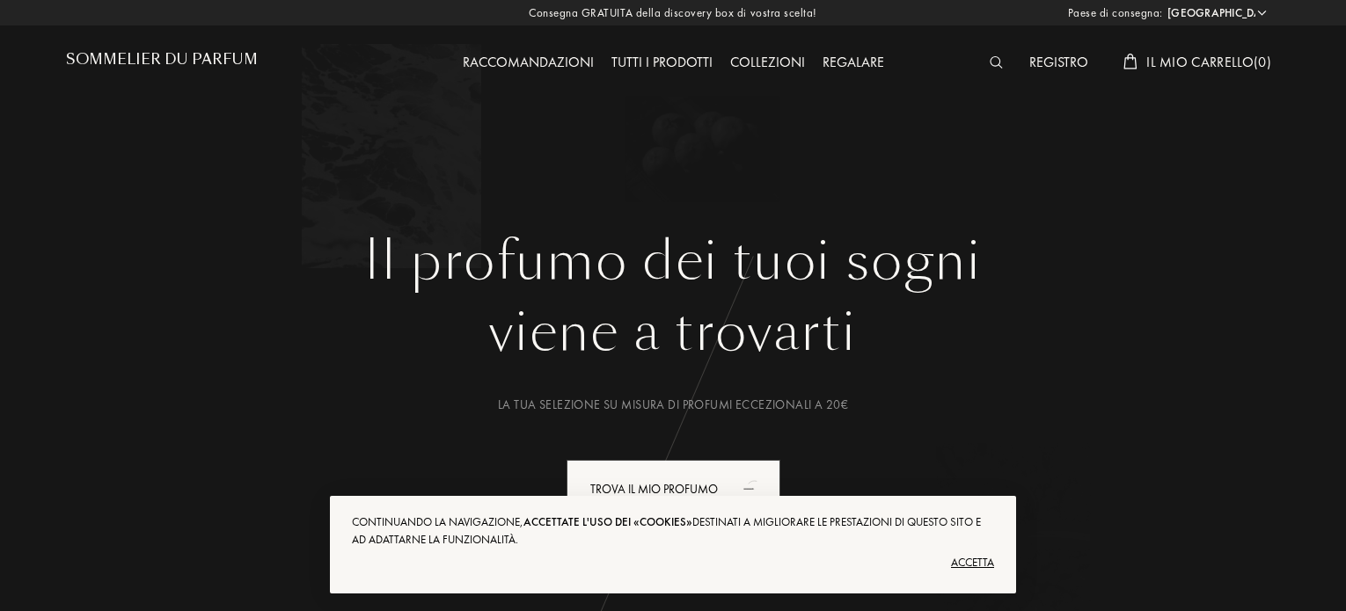
select select "IT"
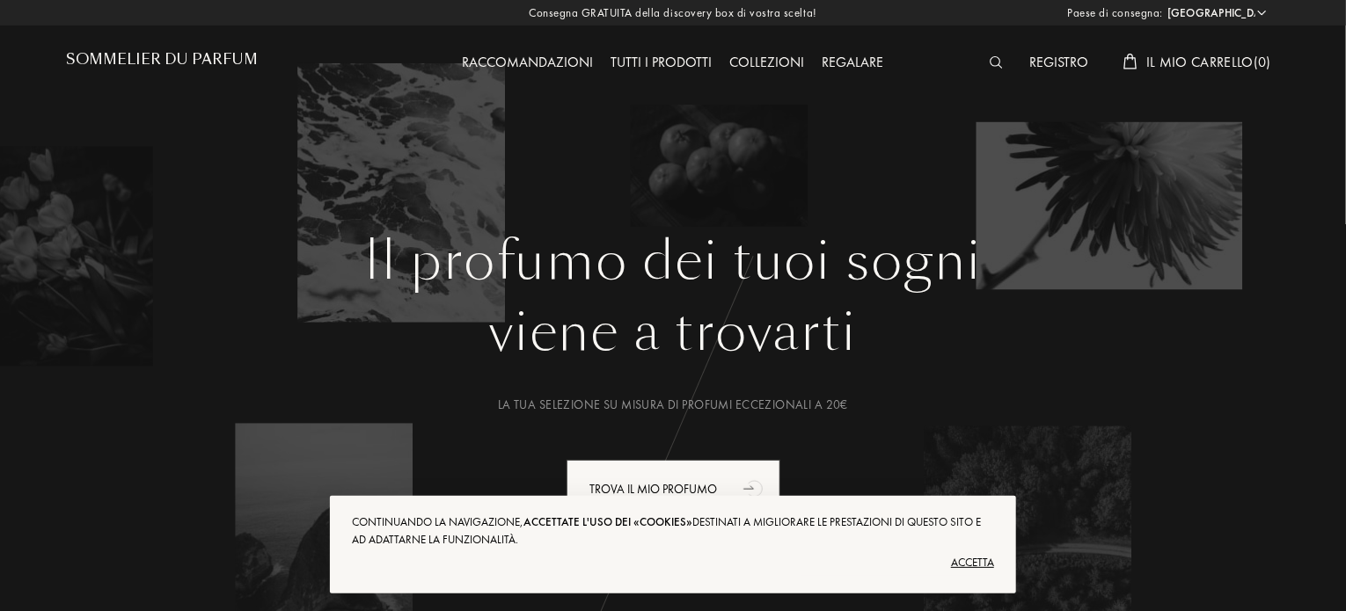
click at [973, 559] on div "Accetta" at bounding box center [673, 563] width 642 height 28
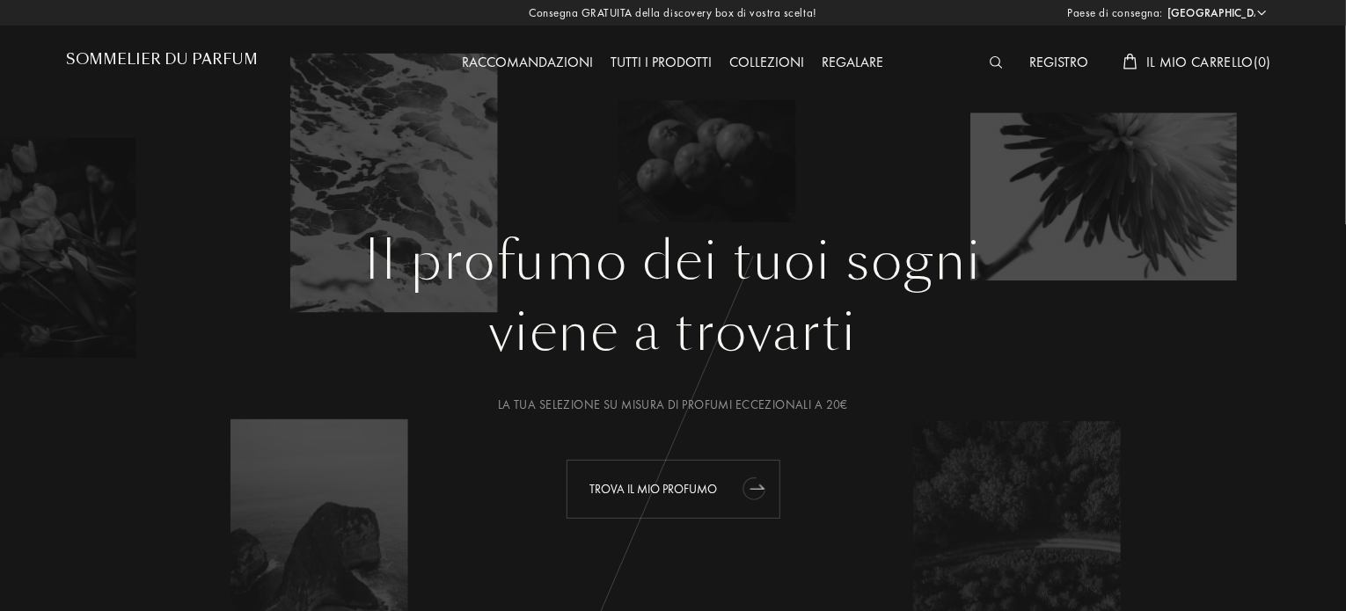
click at [720, 478] on div "Trova il mio profumo" at bounding box center [674, 489] width 214 height 59
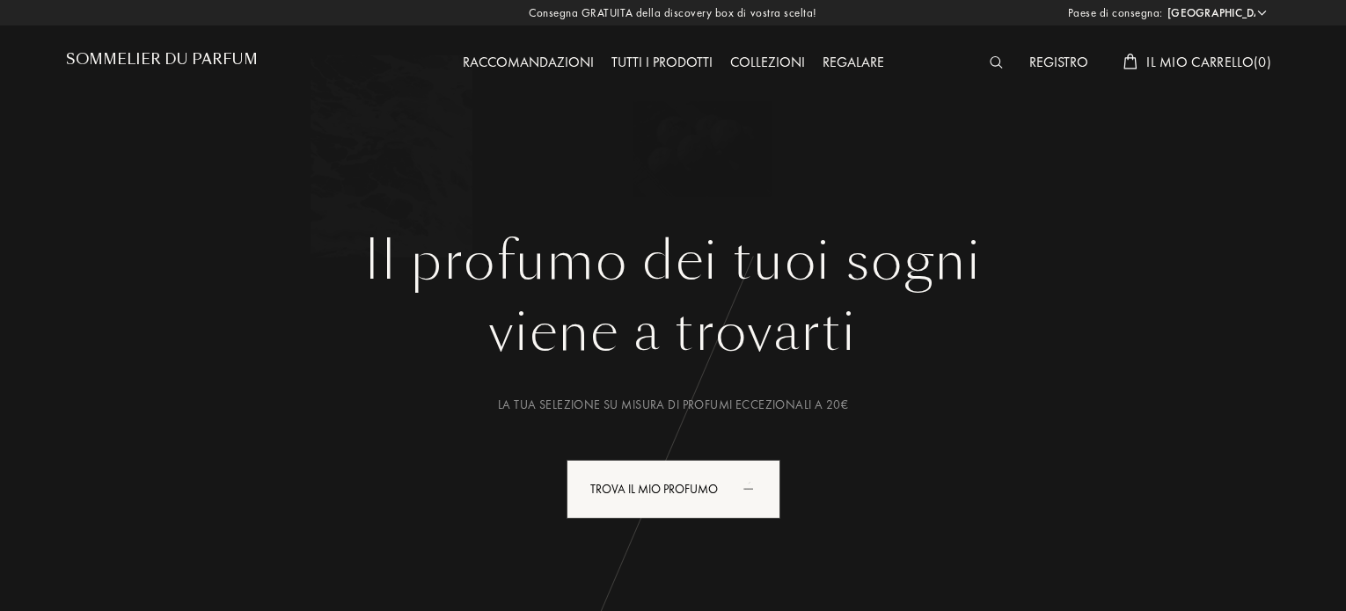
select select "IT"
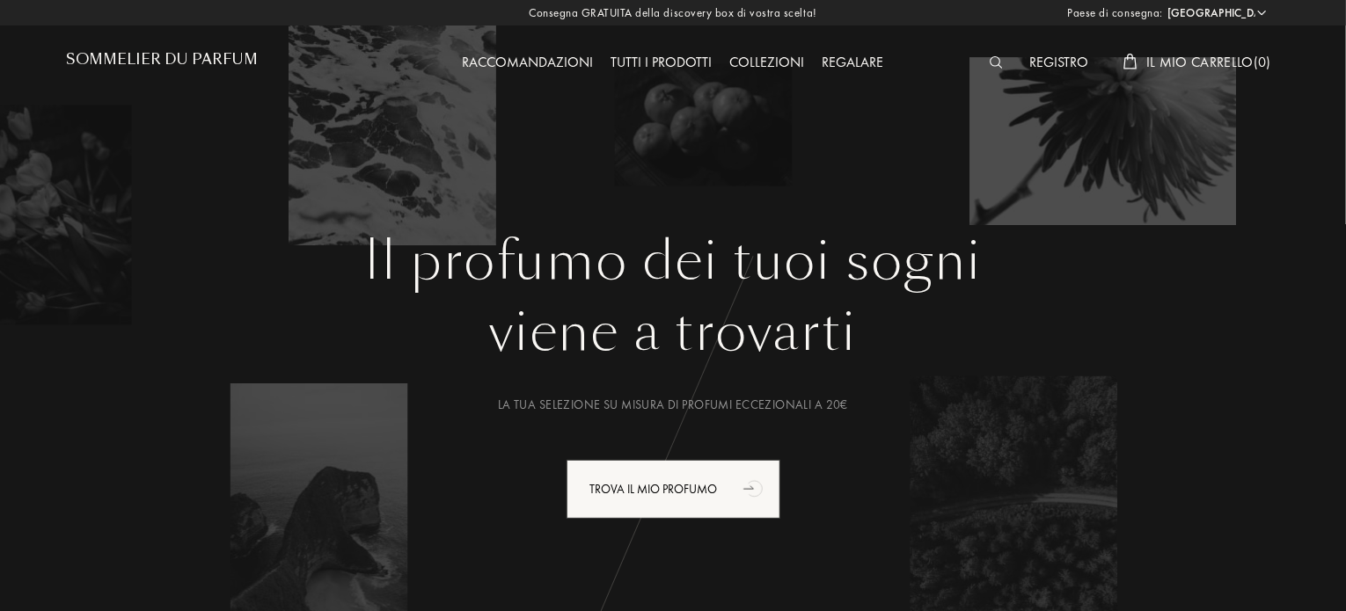
click at [683, 69] on div "Tutti i prodotti" at bounding box center [662, 63] width 119 height 23
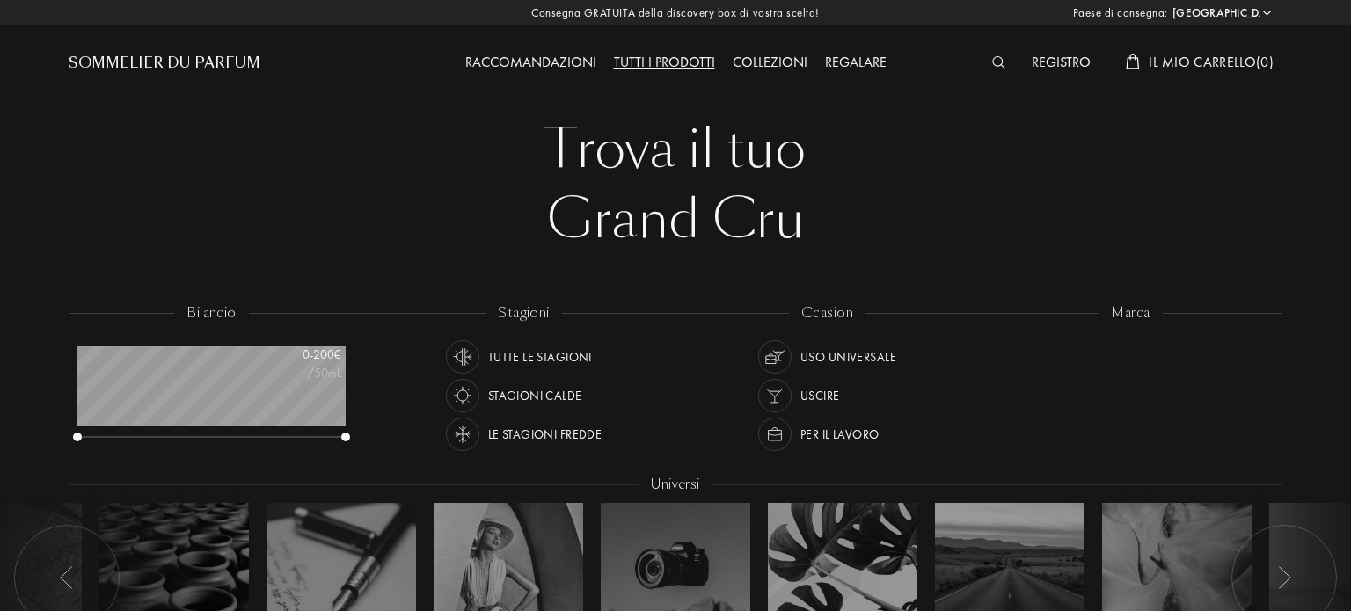
select select "IT"
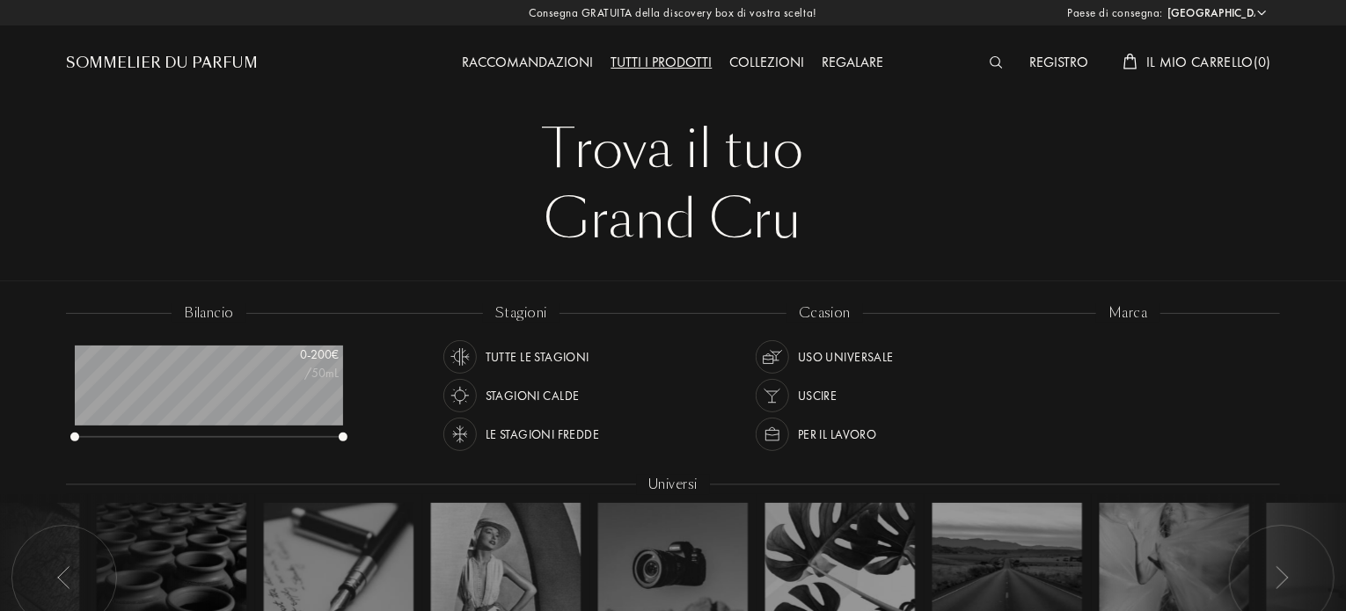
scroll to position [88, 268]
click at [999, 67] on img at bounding box center [996, 62] width 13 height 12
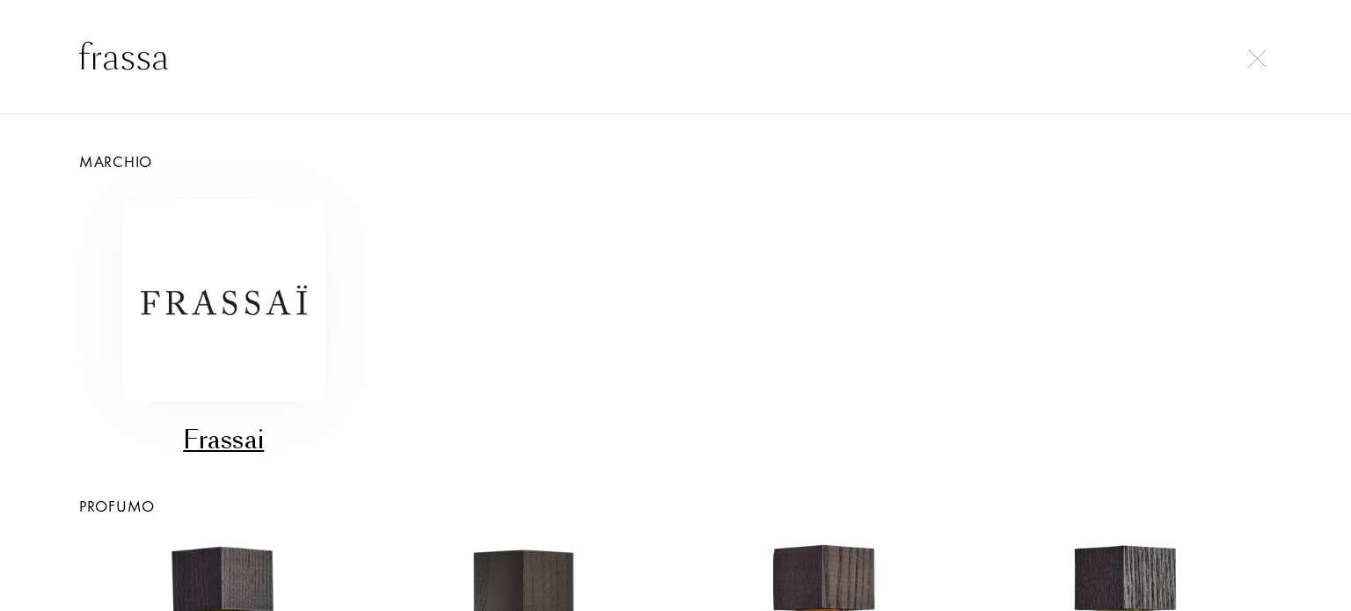
type input "frassa"
click at [262, 290] on img at bounding box center [223, 300] width 201 height 201
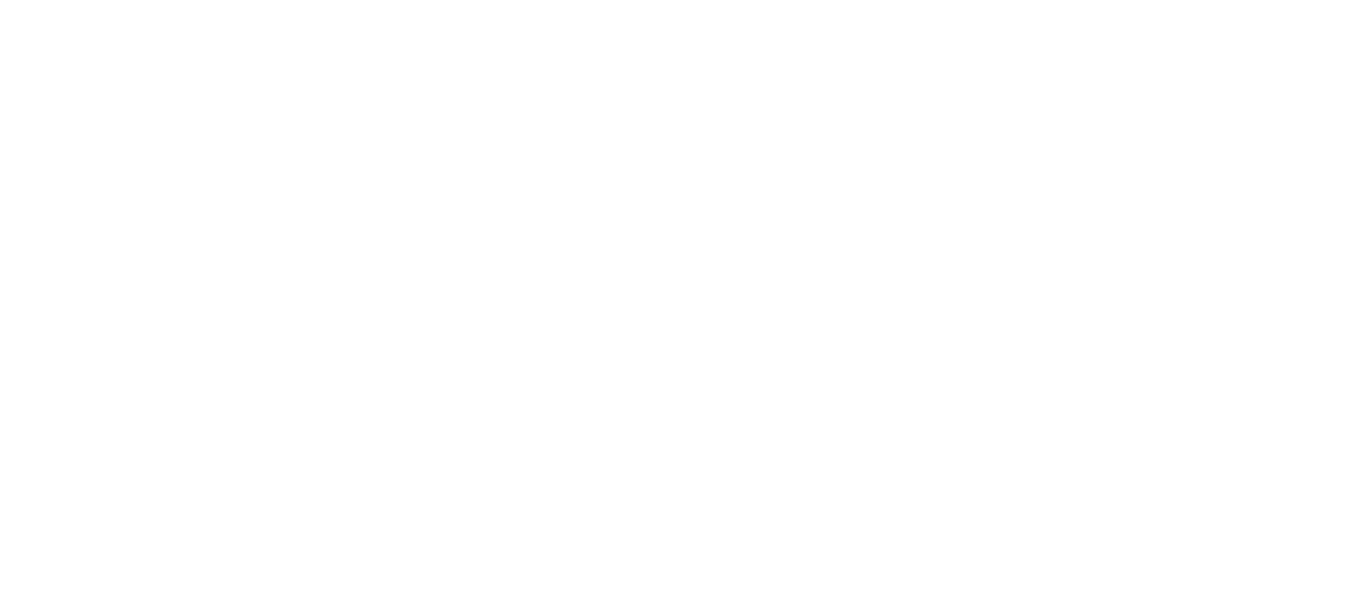
select select "IT"
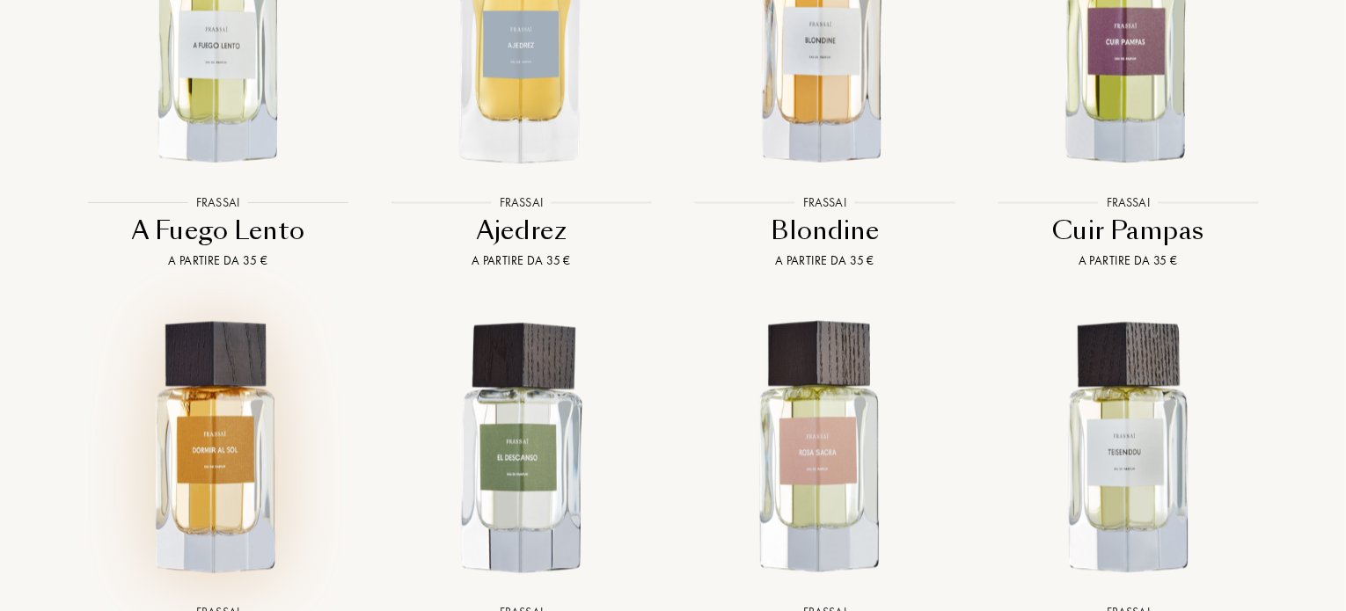
scroll to position [1865, 0]
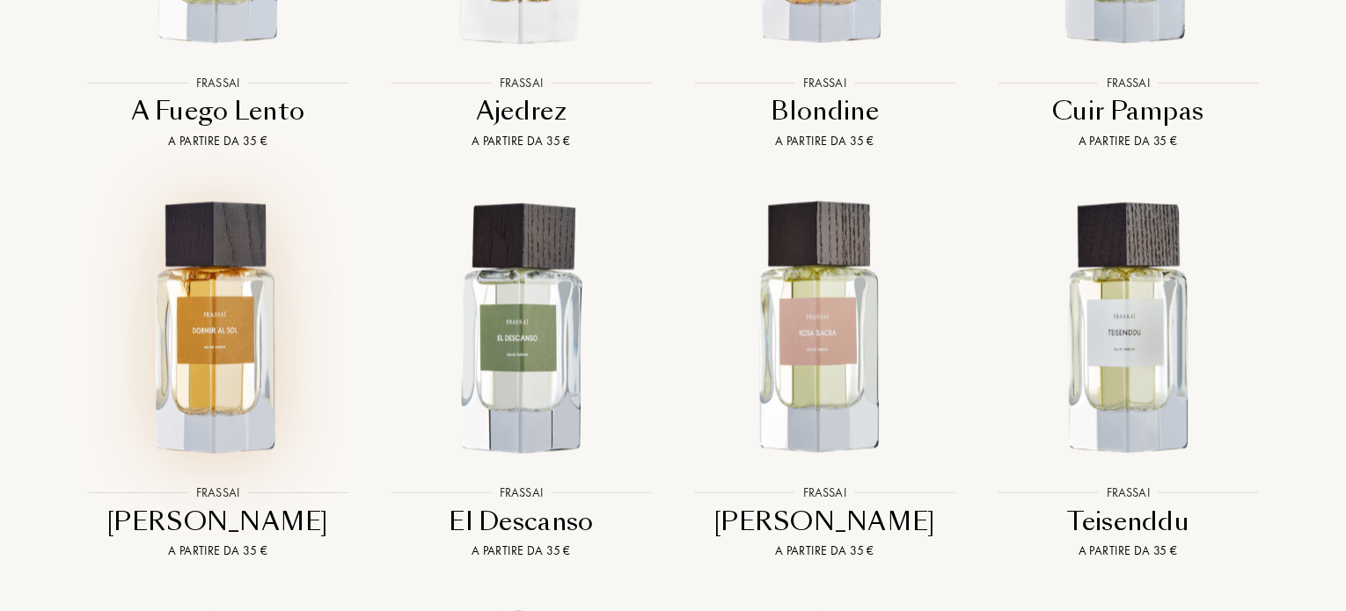
click at [246, 275] on img at bounding box center [218, 329] width 274 height 274
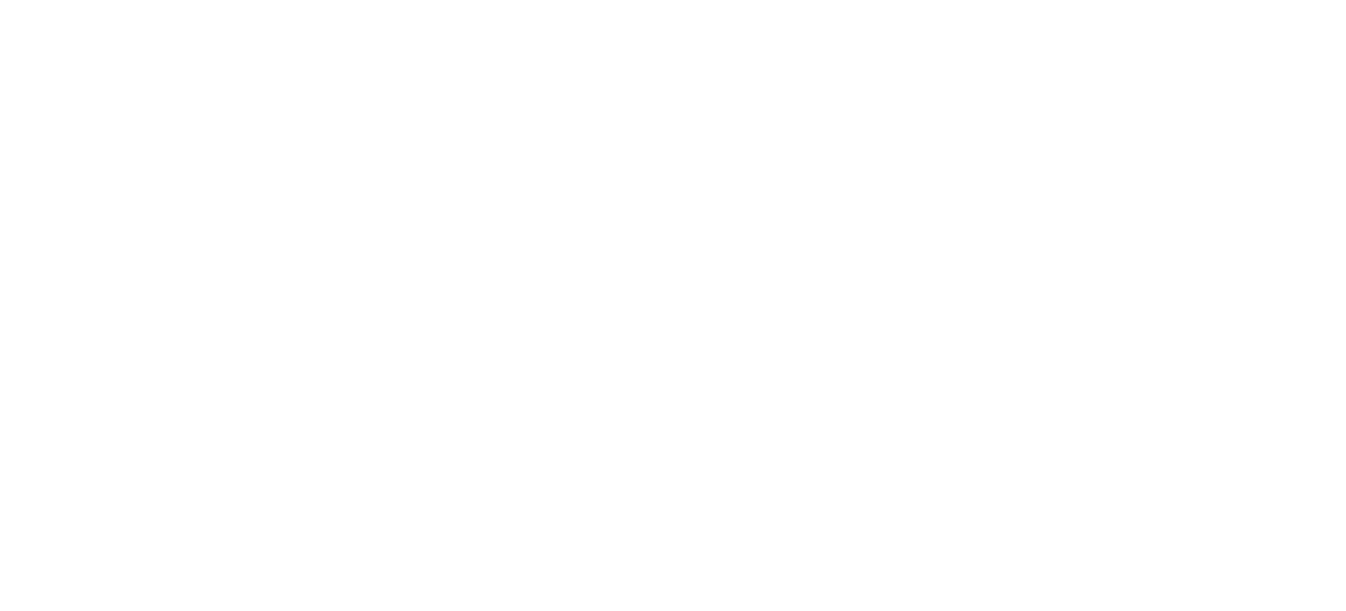
click at [0, 0] on html at bounding box center [0, 0] width 0 height 0
select select "IT"
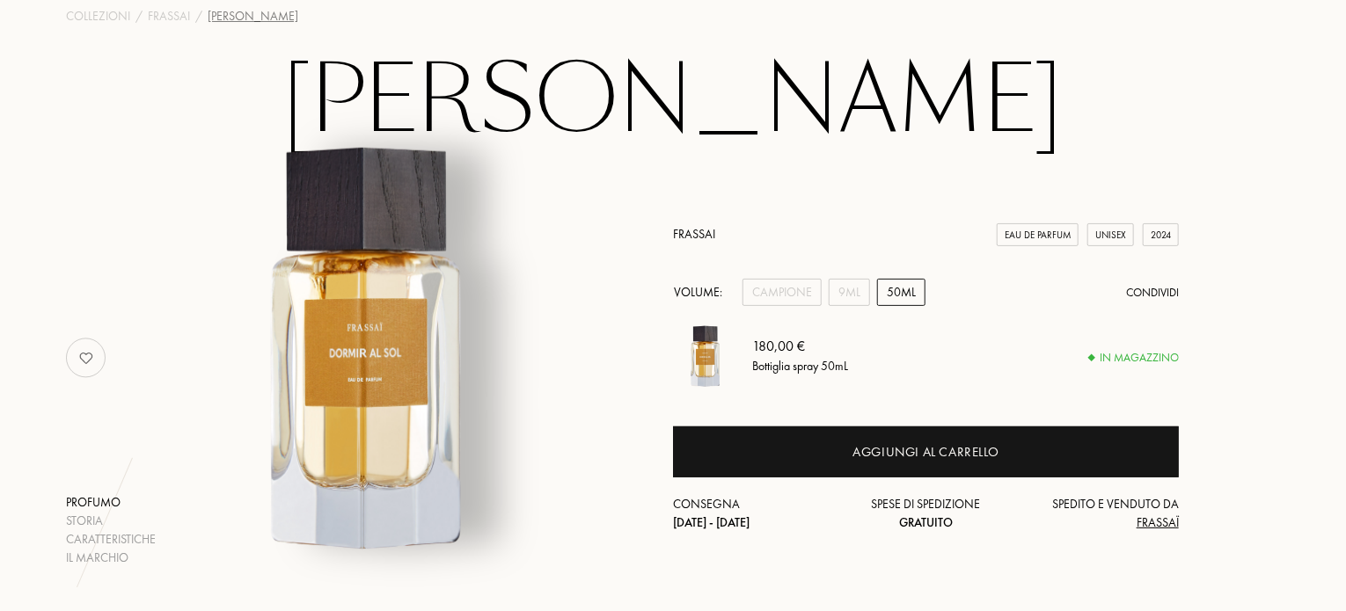
scroll to position [175, 0]
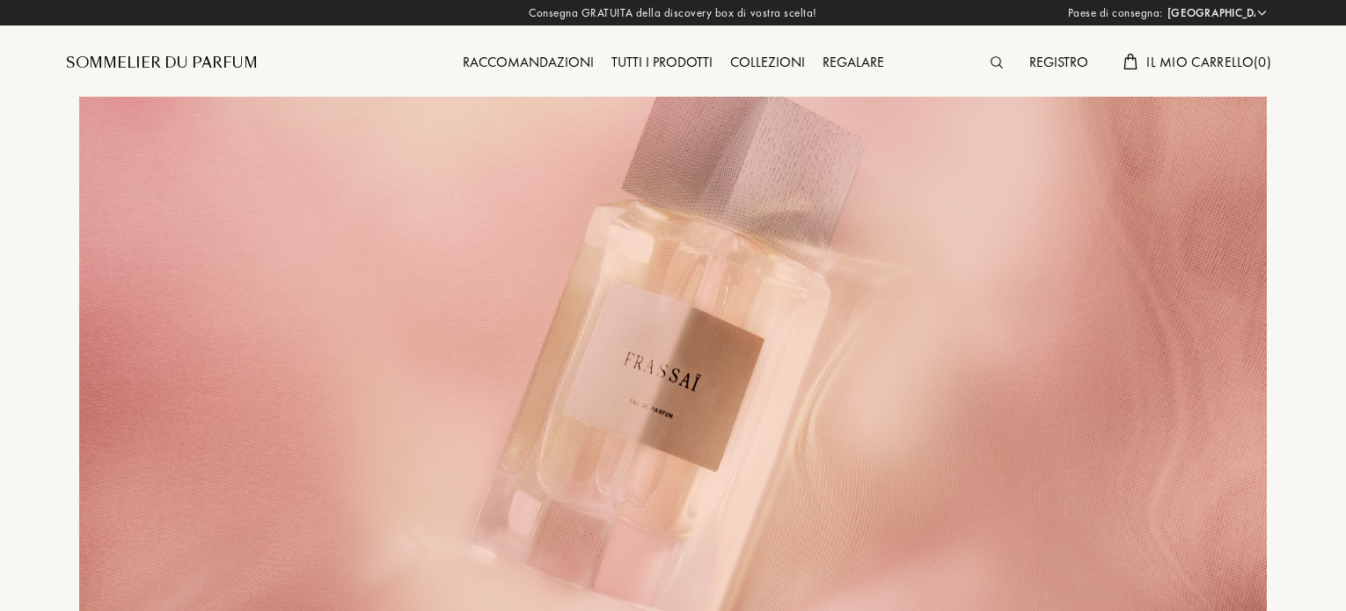
select select "IT"
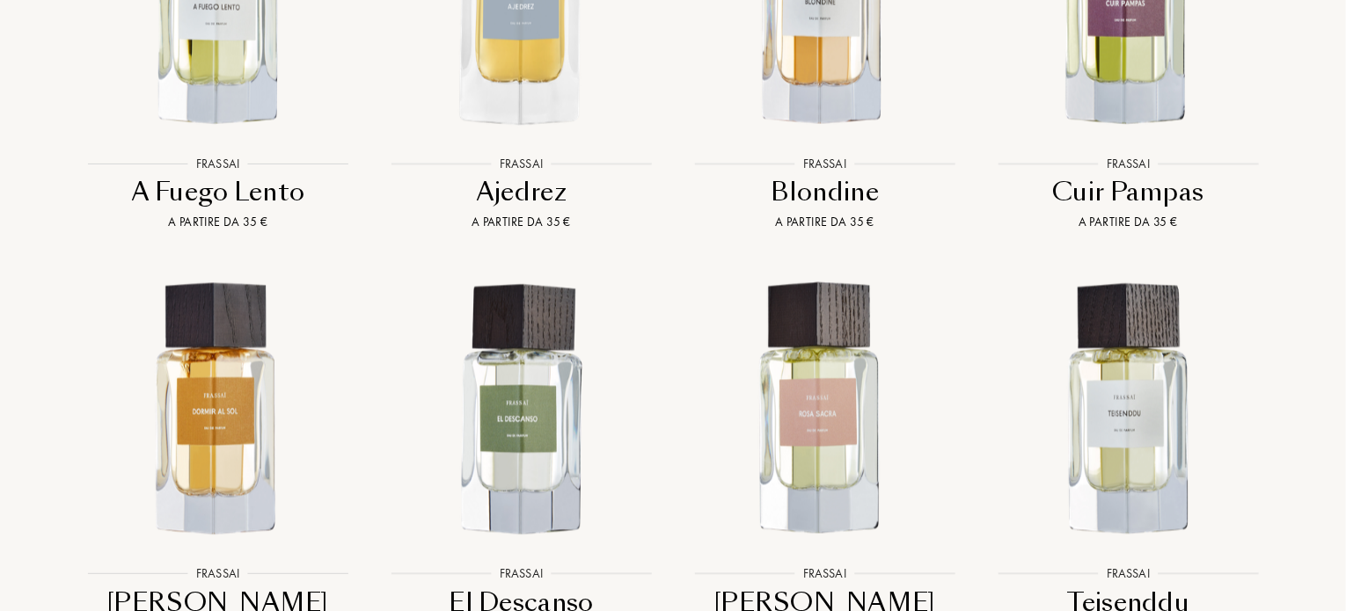
scroll to position [1805, 0]
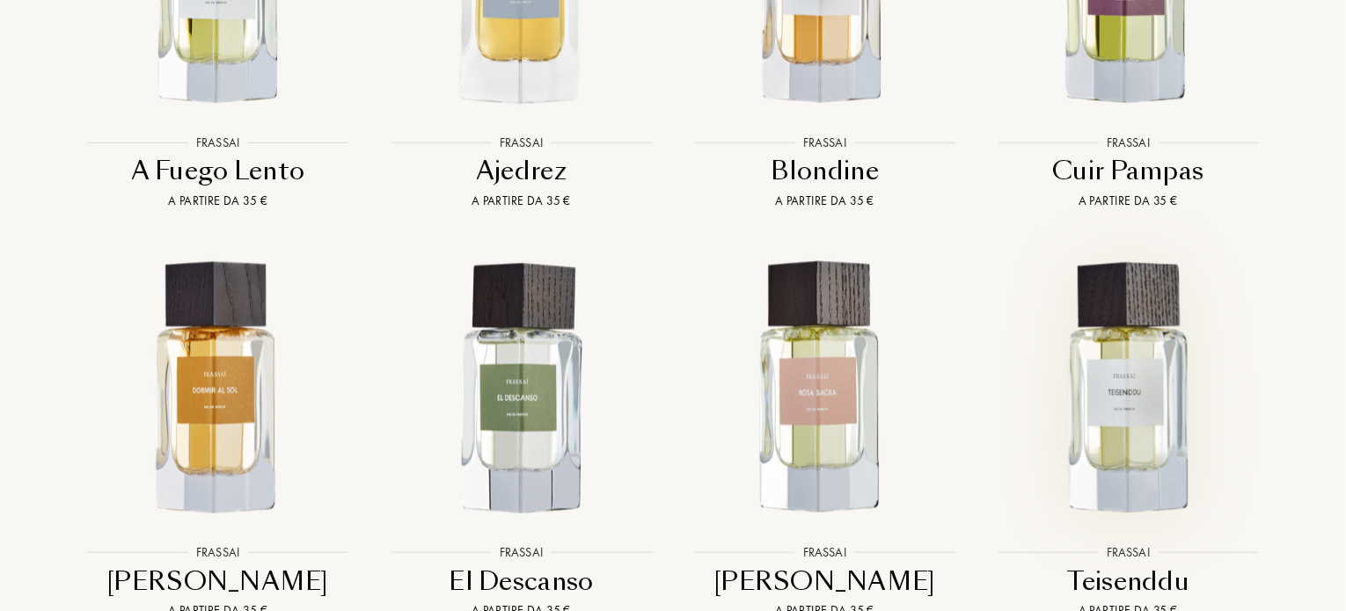
click at [1137, 390] on img at bounding box center [1128, 389] width 274 height 274
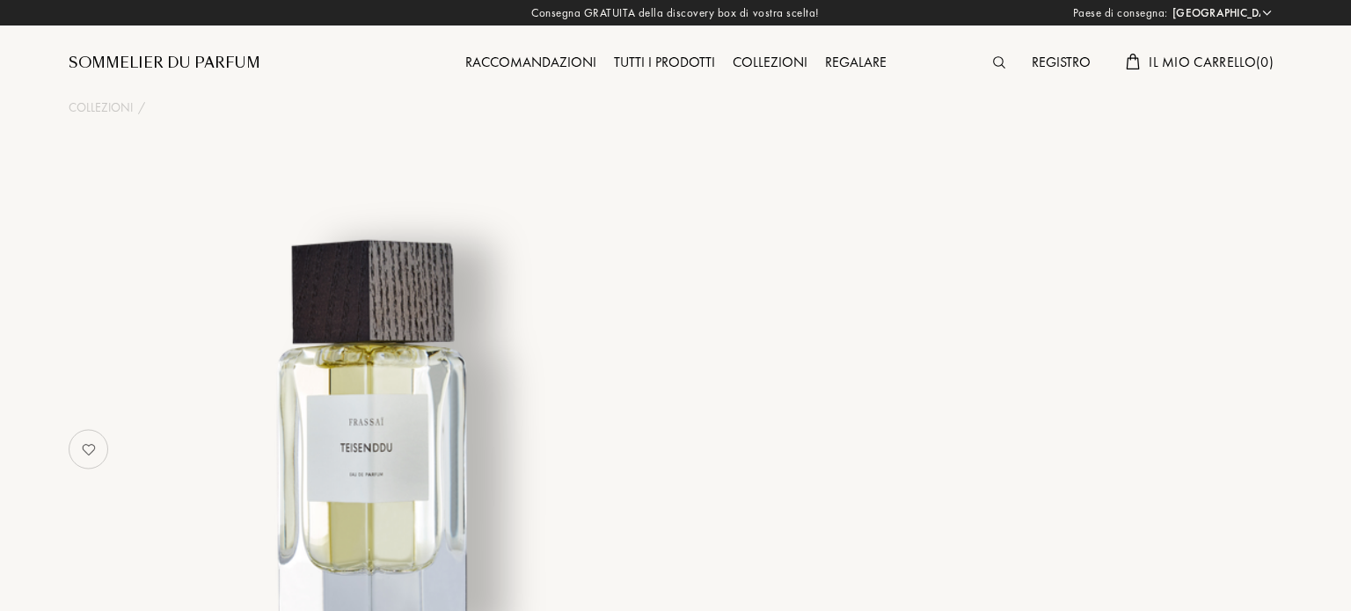
select select "IT"
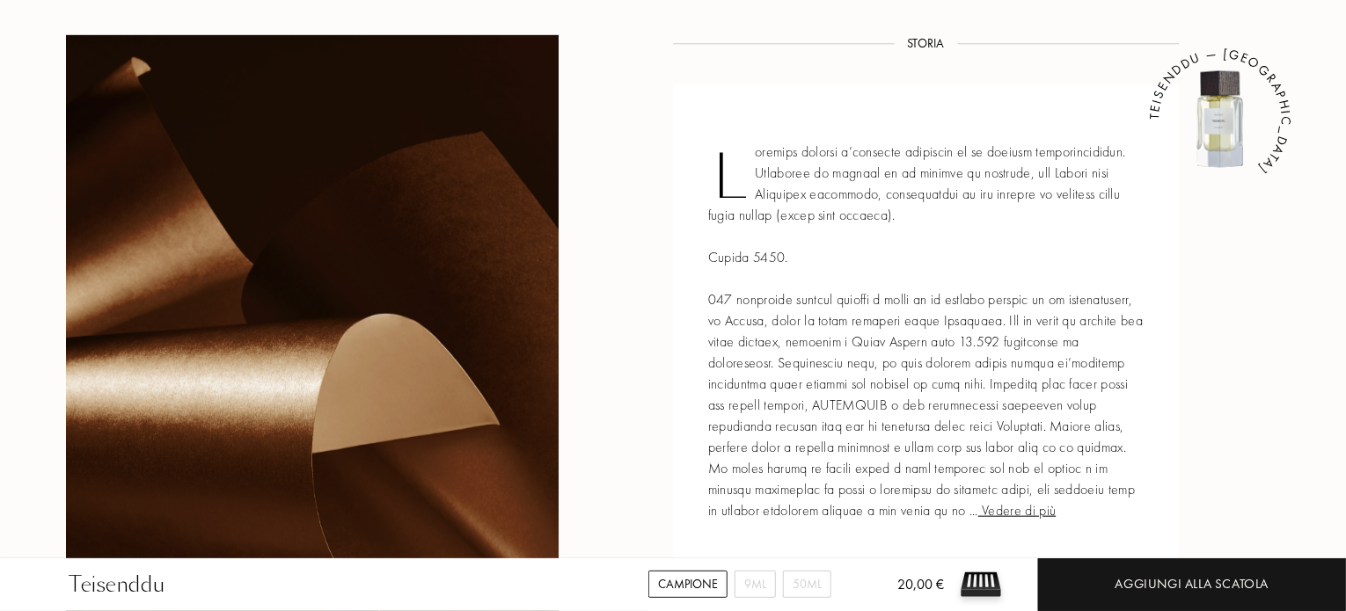
scroll to position [707, 0]
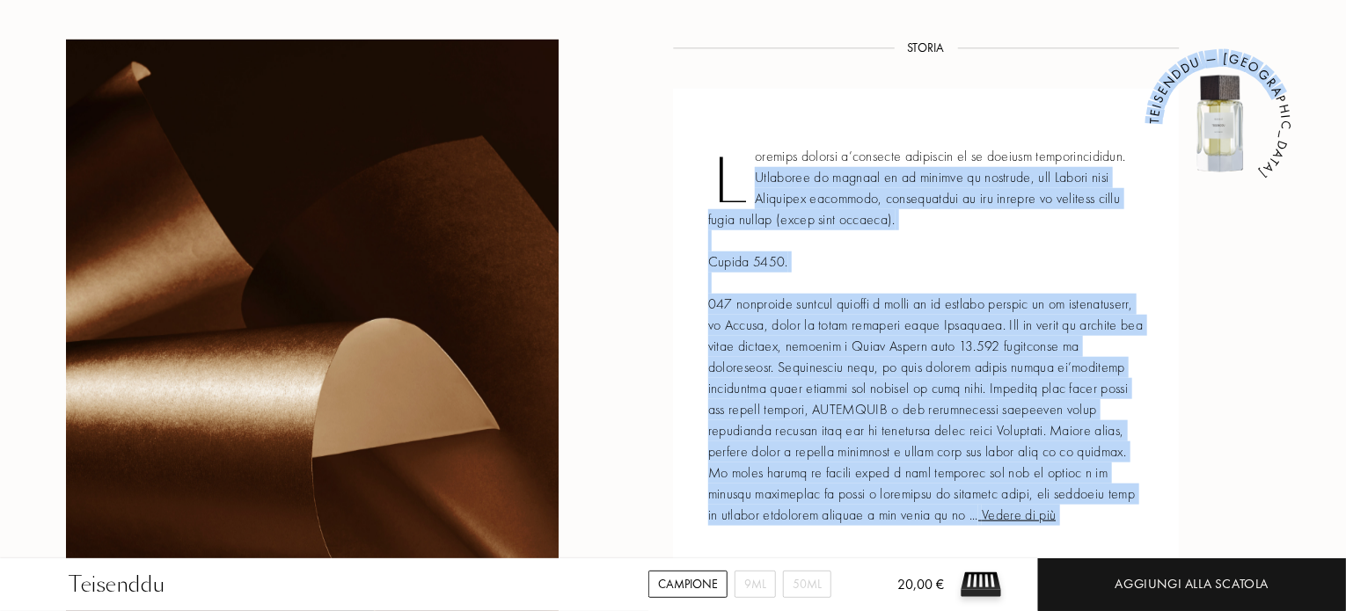
drag, startPoint x: 1335, startPoint y: 161, endPoint x: 1350, endPoint y: 164, distance: 15.2
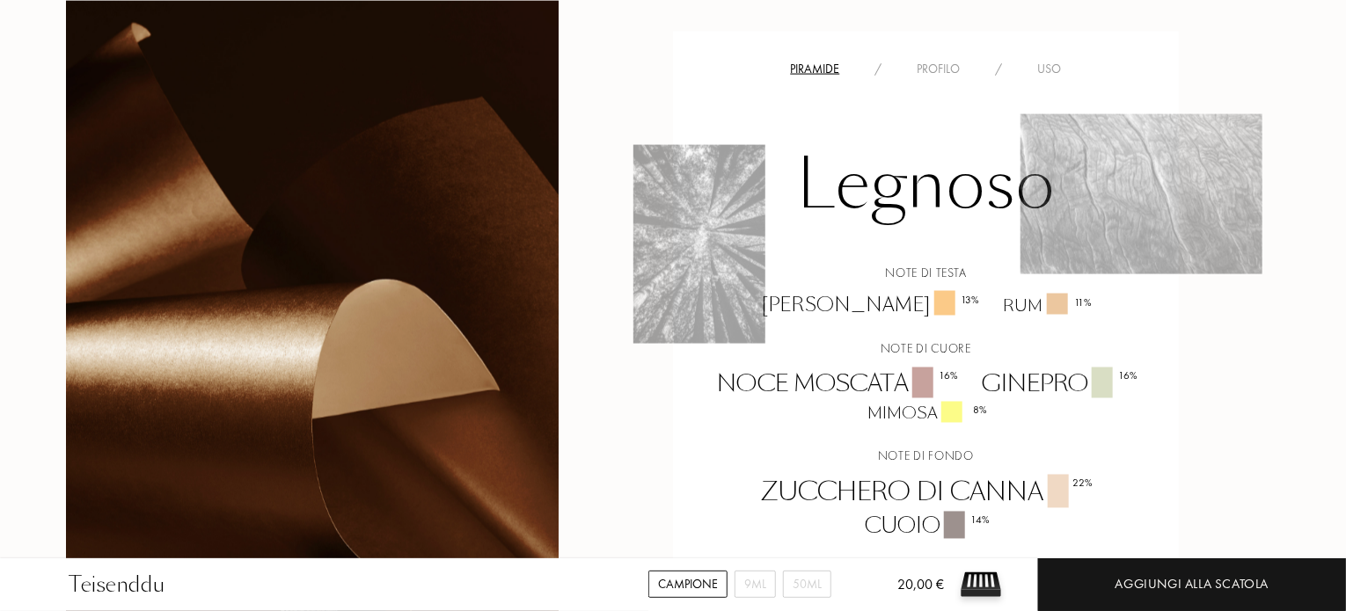
scroll to position [1388, 0]
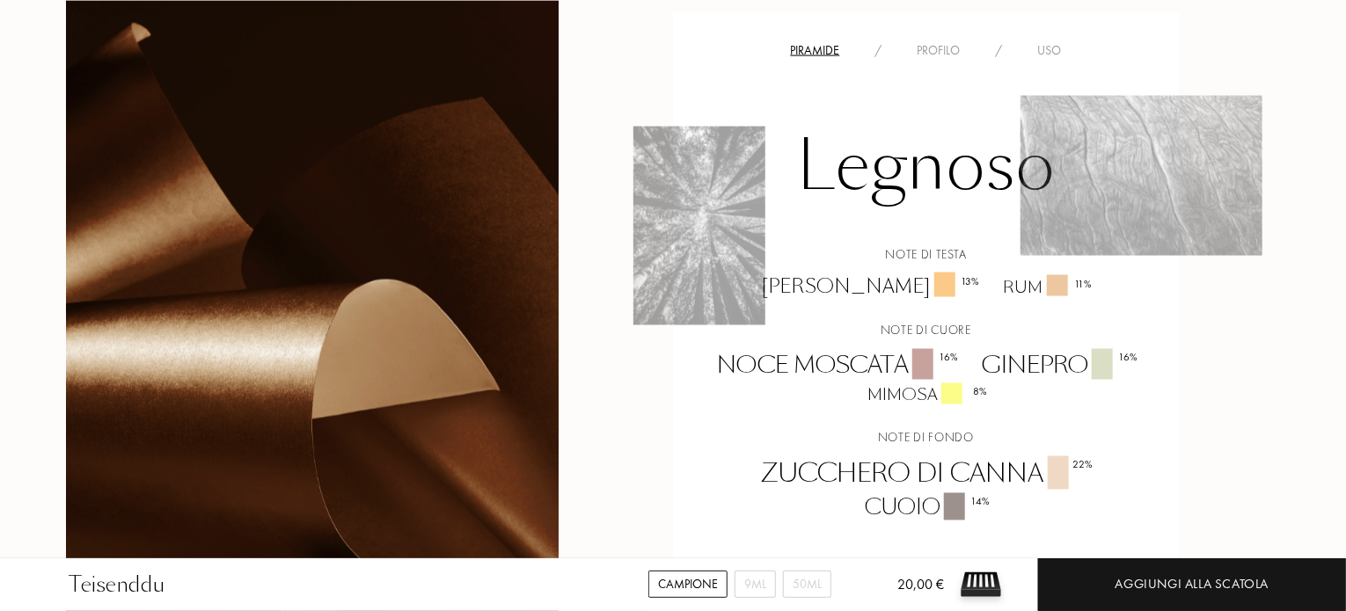
click at [1148, 369] on div "Ginepro 16 %" at bounding box center [1058, 366] width 179 height 34
click at [1246, 319] on div "Storia Storia Vedere di più TEISENDDU — FRASSAI Caratteristiche Caratteristiche…" at bounding box center [673, 272] width 1240 height 1827
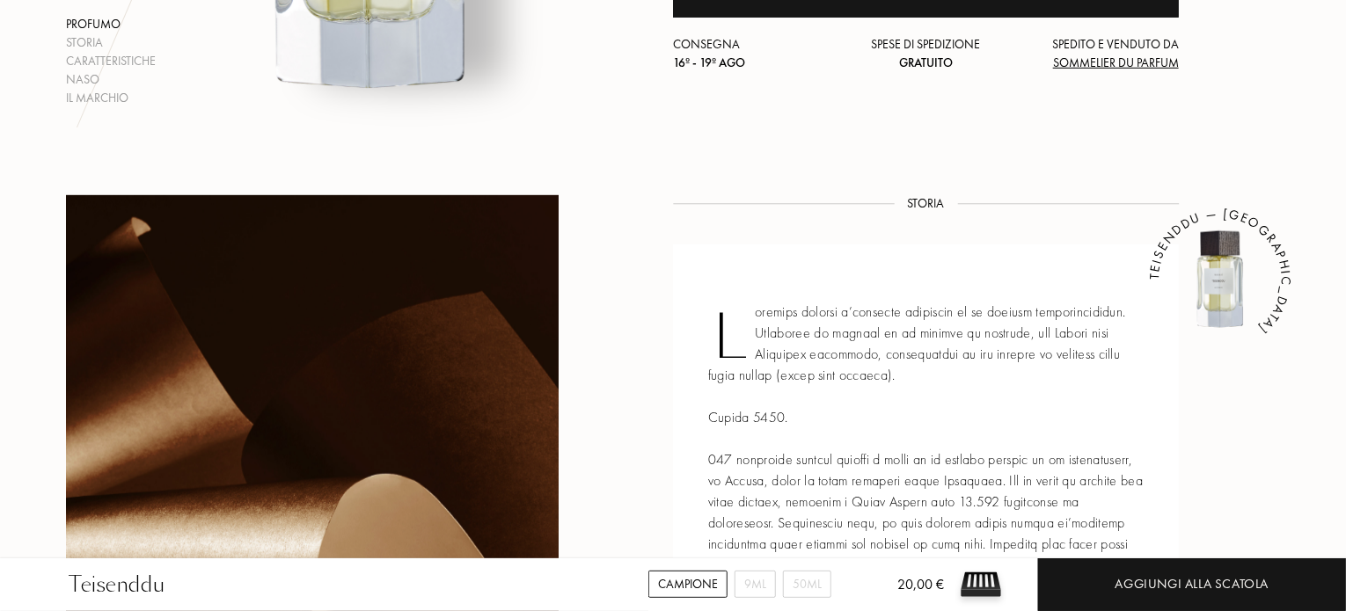
scroll to position [574, 0]
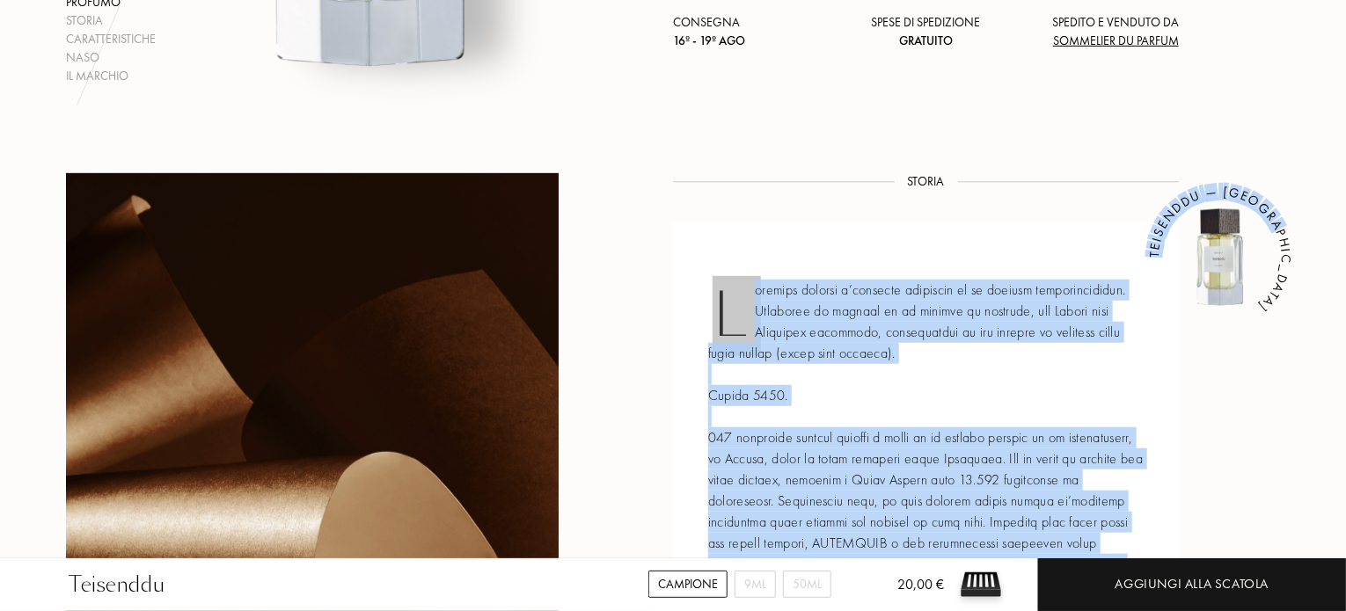
drag, startPoint x: 1344, startPoint y: 143, endPoint x: 1348, endPoint y: 104, distance: 39.7
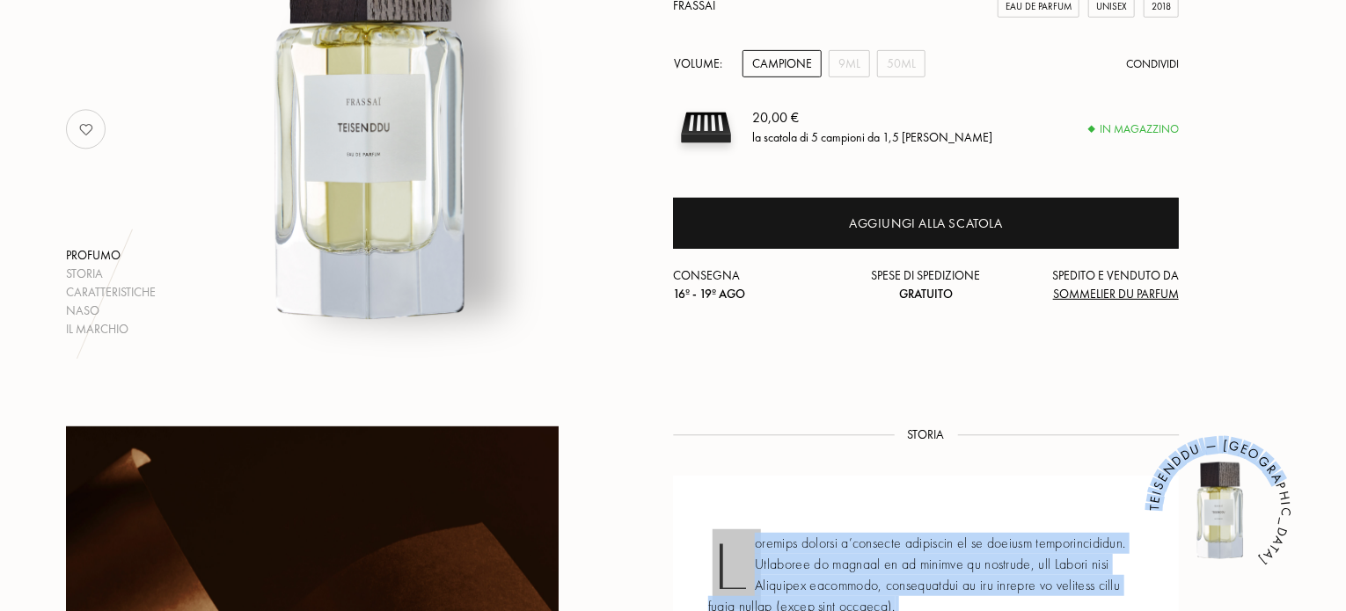
scroll to position [249, 0]
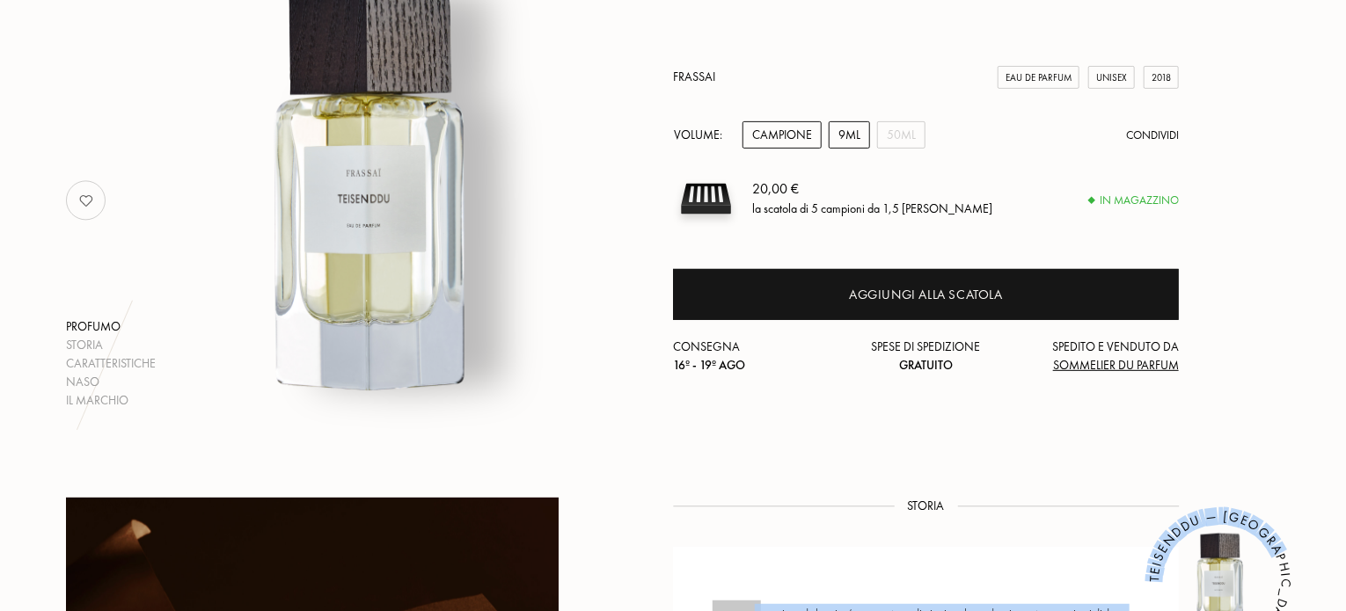
click at [841, 137] on div "9mL" at bounding box center [849, 134] width 41 height 27
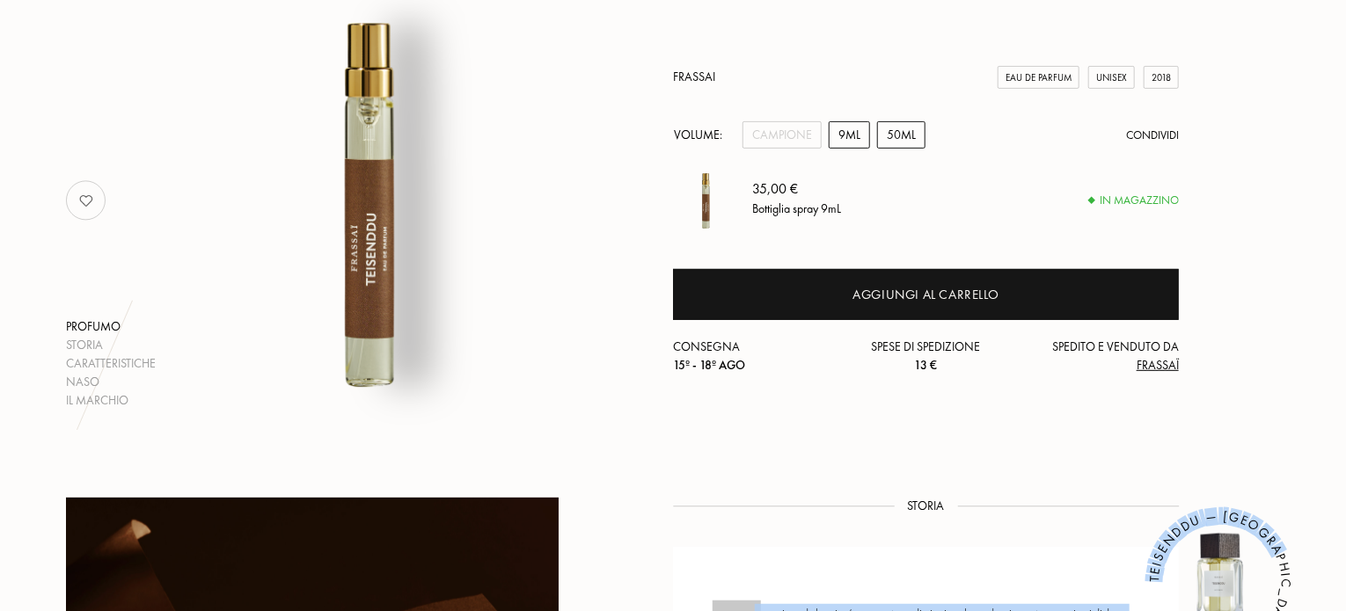
click at [890, 139] on div "50mL" at bounding box center [901, 134] width 48 height 27
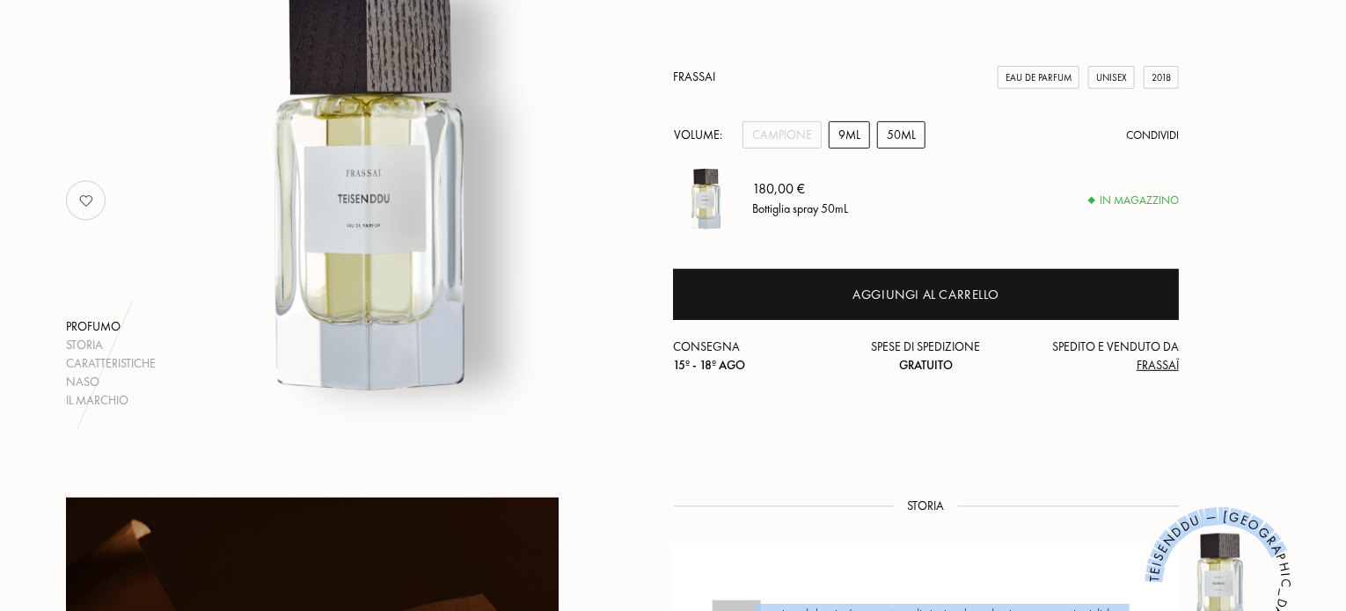
click at [836, 127] on div "9mL" at bounding box center [849, 134] width 41 height 27
